Goal: Transaction & Acquisition: Purchase product/service

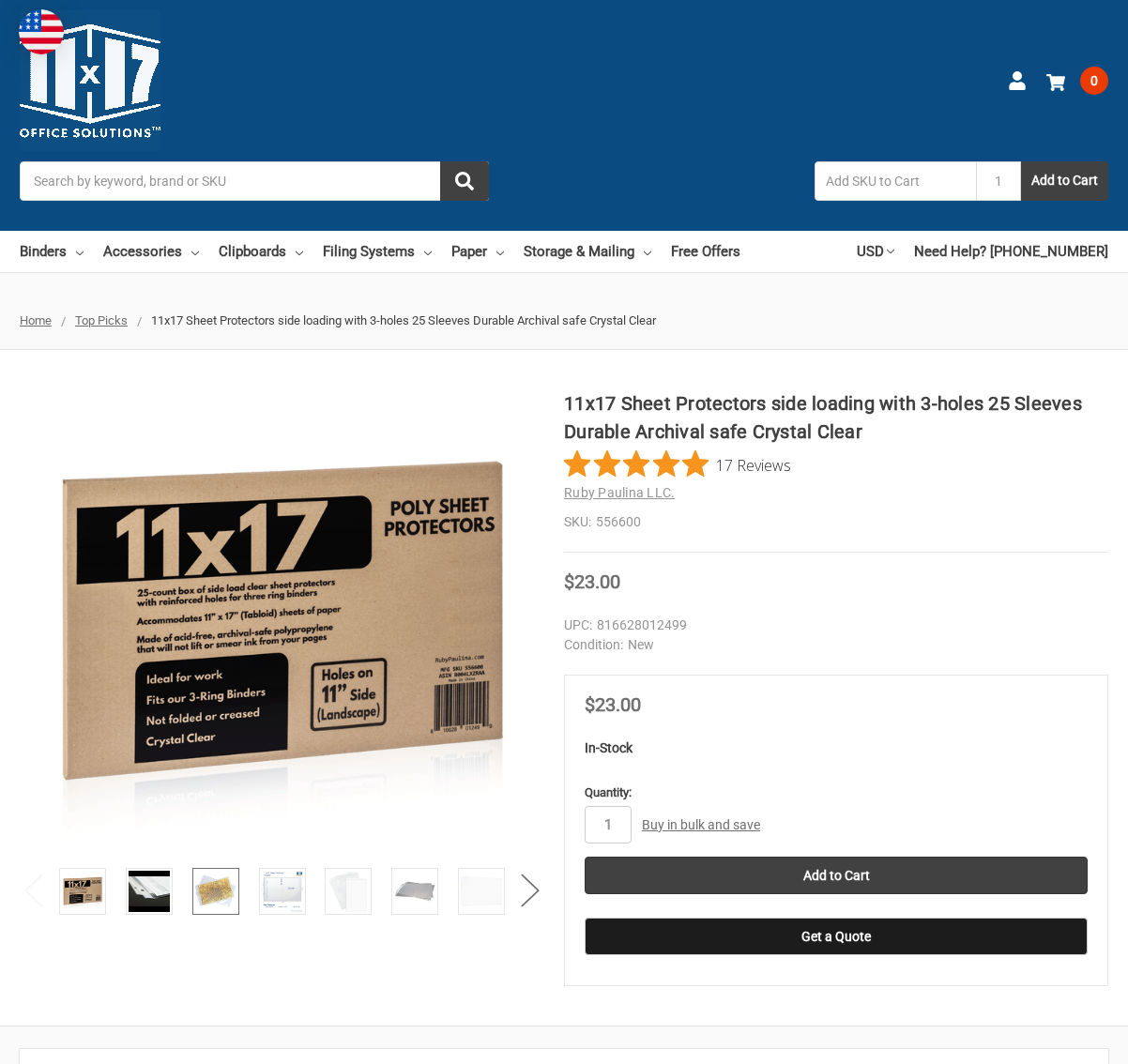
click at [215, 901] on img at bounding box center [215, 891] width 41 height 41
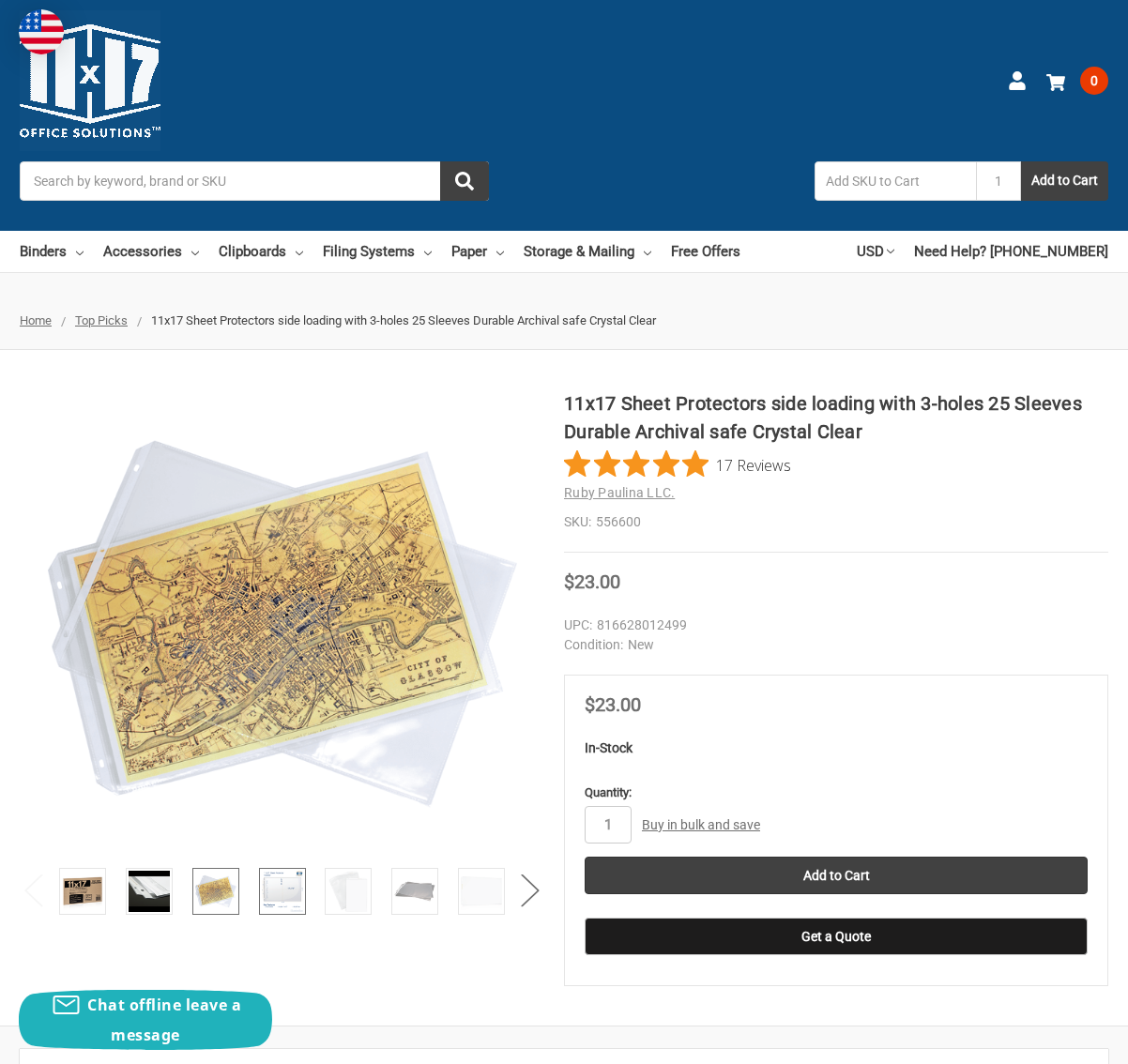
click at [259, 902] on link at bounding box center [282, 891] width 47 height 47
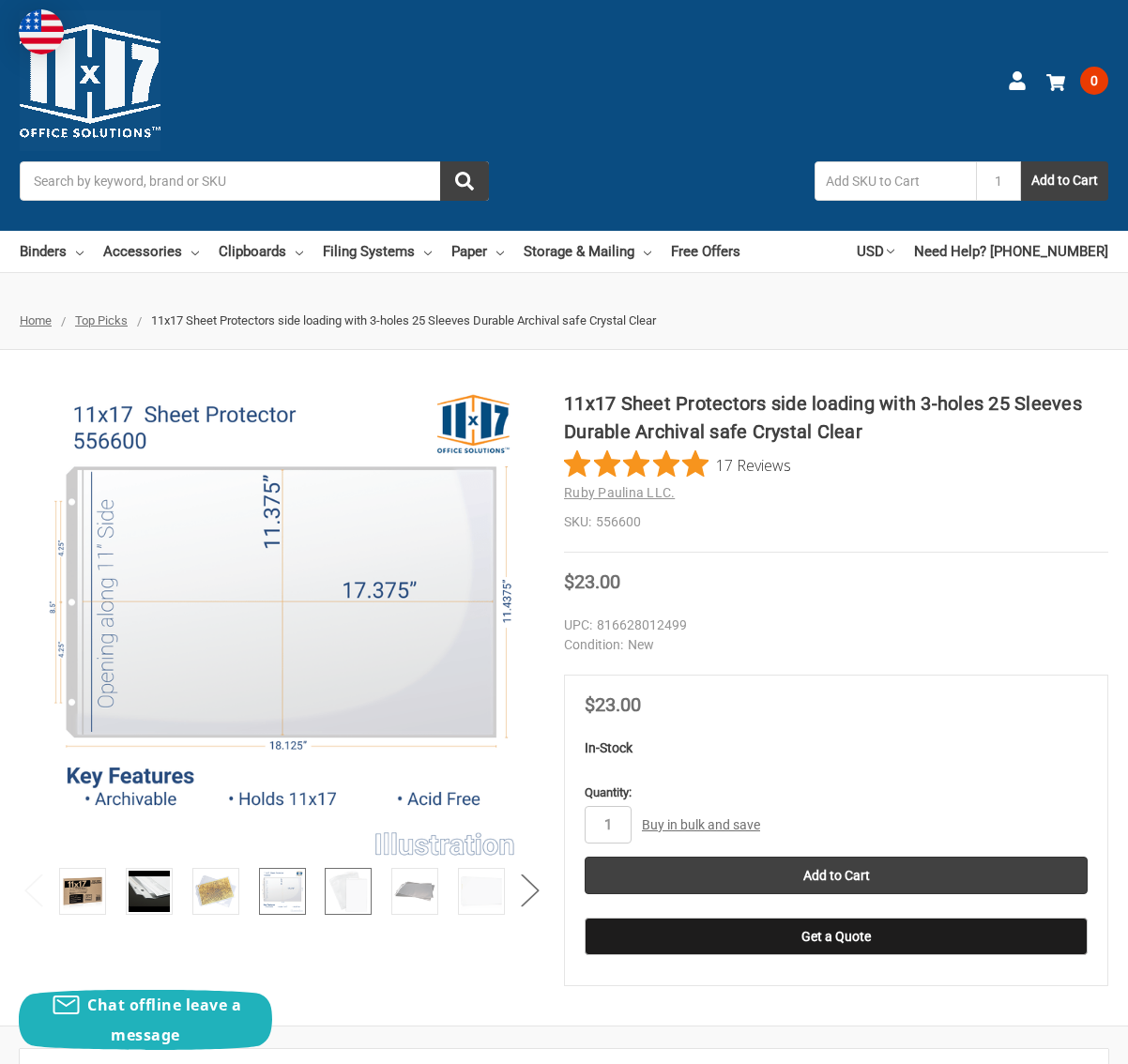
click at [342, 894] on img at bounding box center [348, 891] width 41 height 41
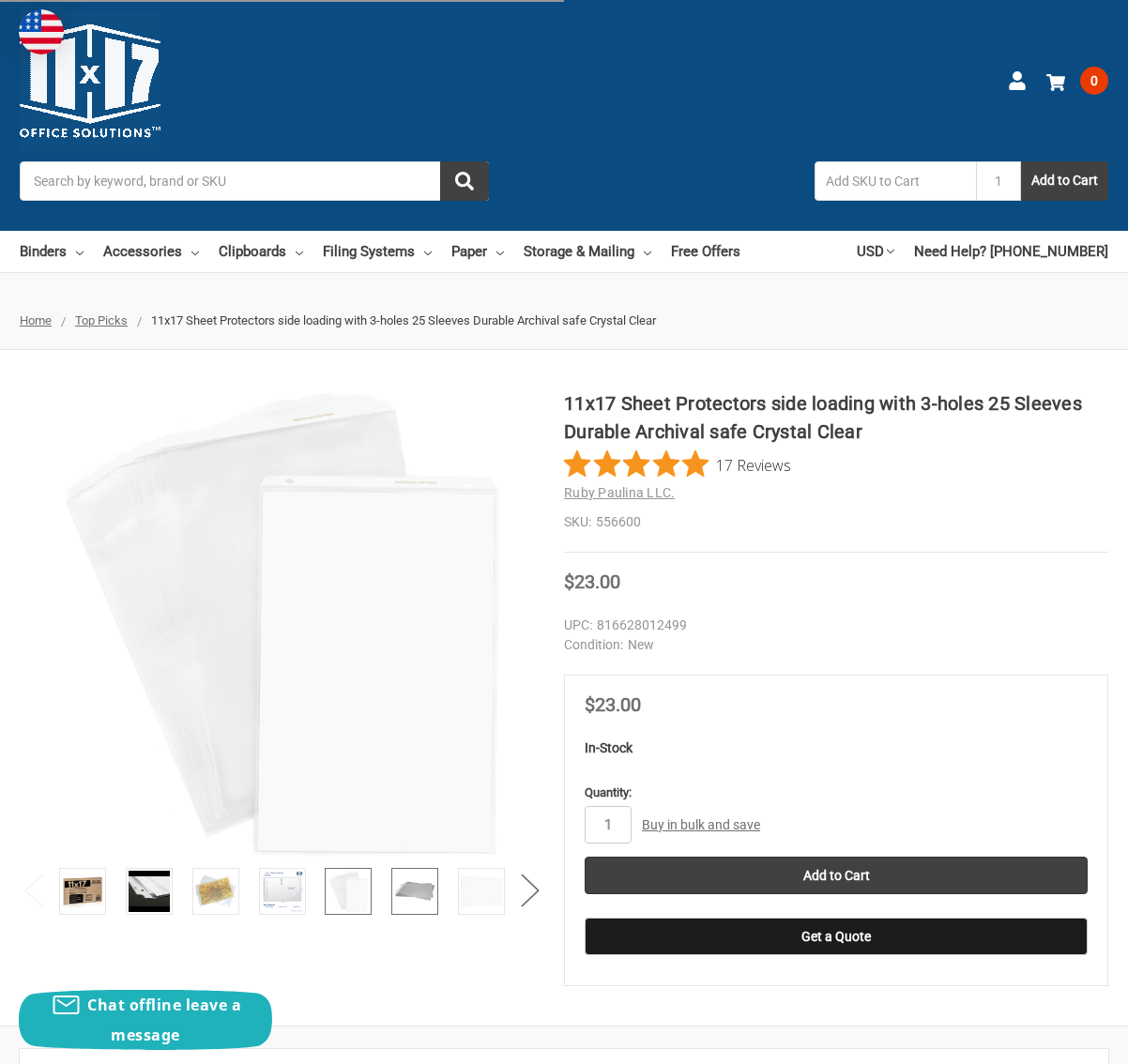
click at [402, 900] on img at bounding box center [414, 891] width 41 height 41
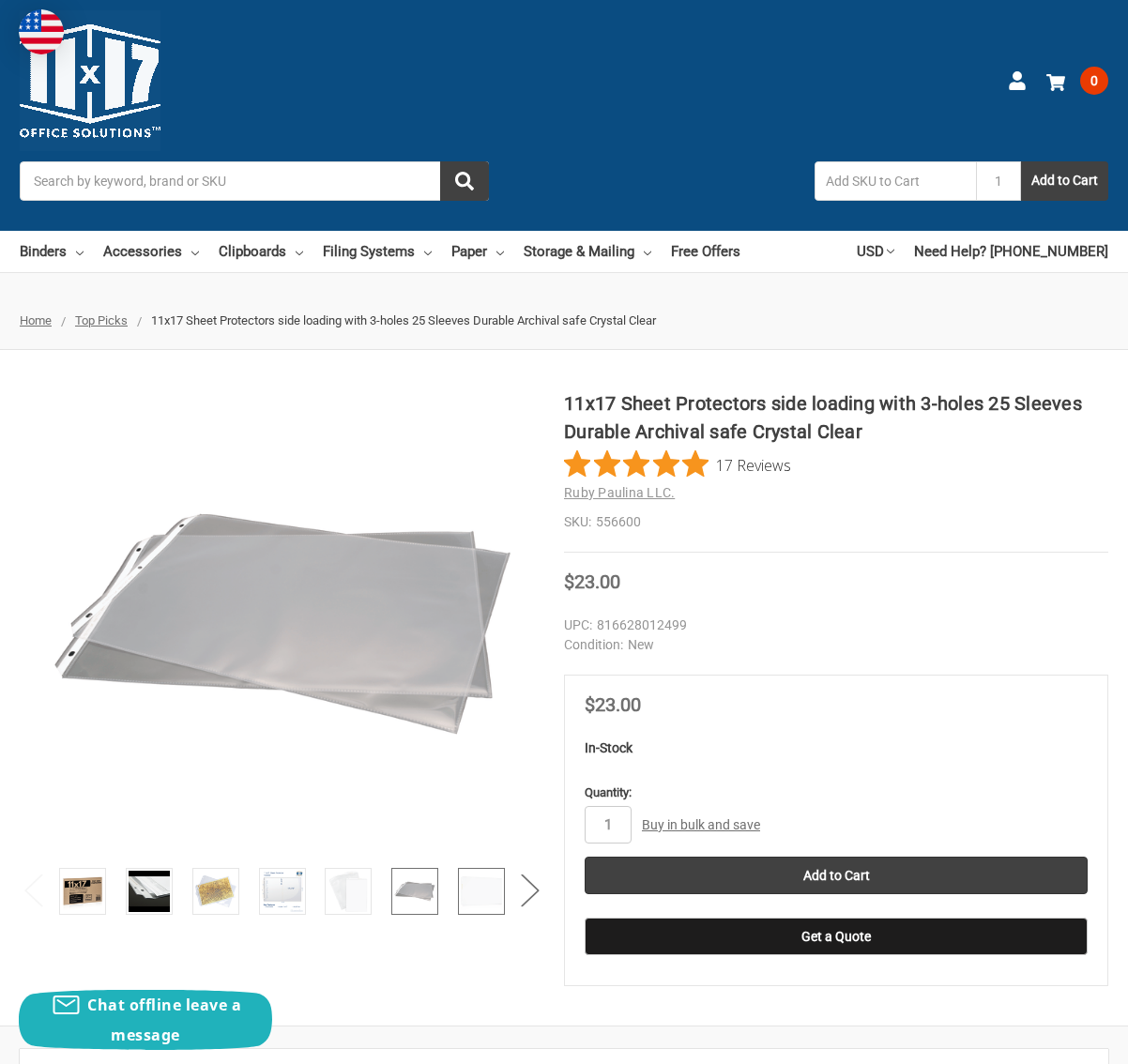
click at [488, 904] on img at bounding box center [481, 891] width 41 height 41
